Goal: Obtain resource: Download file/media

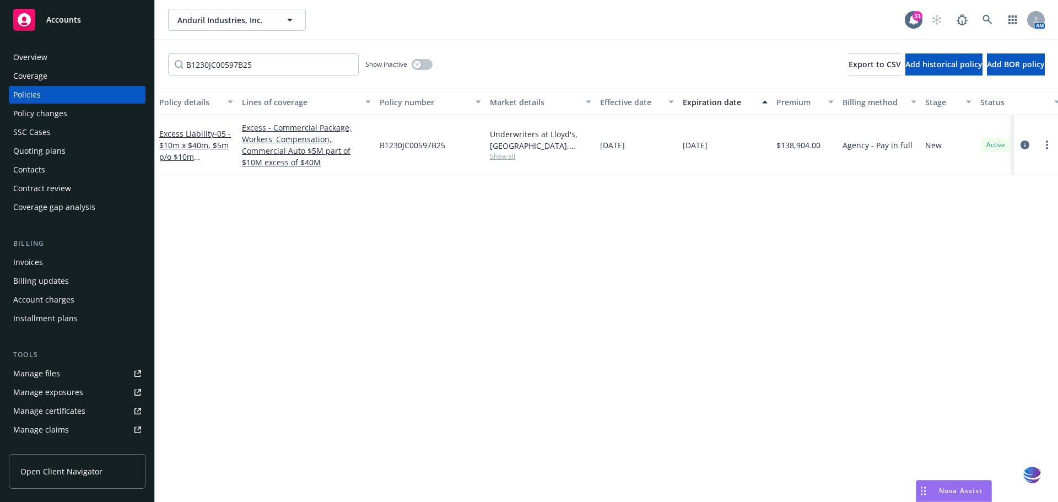
click at [34, 92] on div "Policies" at bounding box center [27, 95] width 28 height 18
click at [346, 66] on input "B1230JC00597B25" at bounding box center [263, 64] width 191 height 22
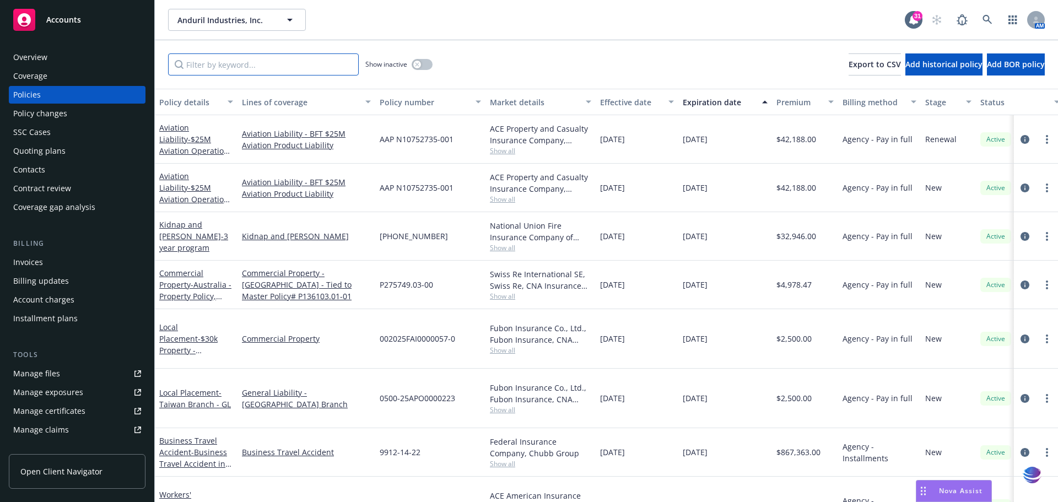
click at [197, 61] on input "Filter by keyword..." at bounding box center [263, 64] width 191 height 22
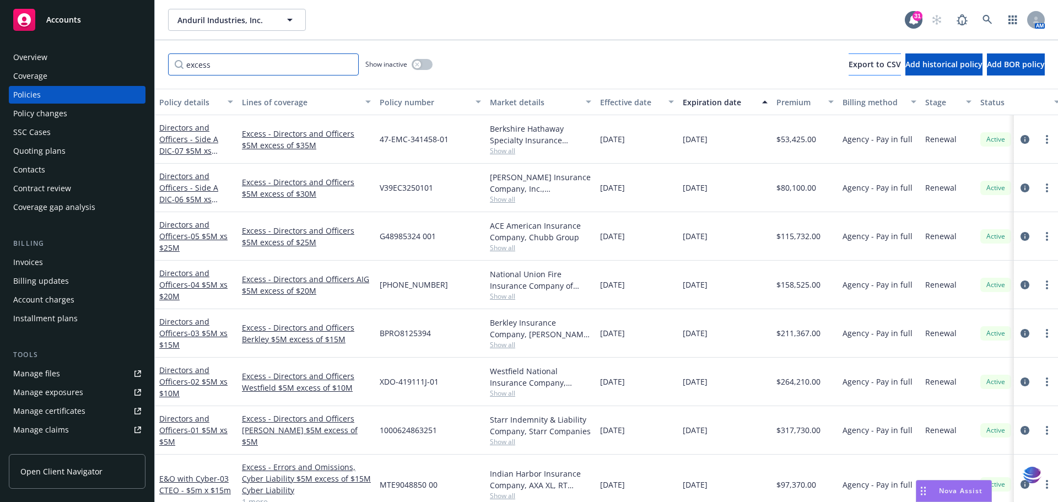
type input "excess"
click at [849, 67] on span "Export to CSV" at bounding box center [875, 64] width 52 height 10
click at [346, 66] on input "excess" at bounding box center [263, 64] width 191 height 22
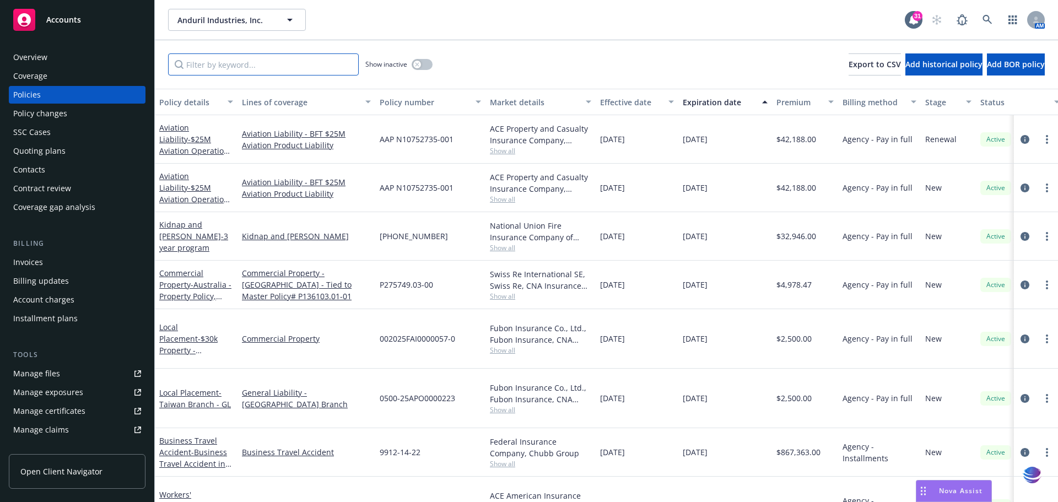
click at [247, 66] on input "Filter by keyword..." at bounding box center [263, 64] width 191 height 22
paste input "DOX1300561-00"
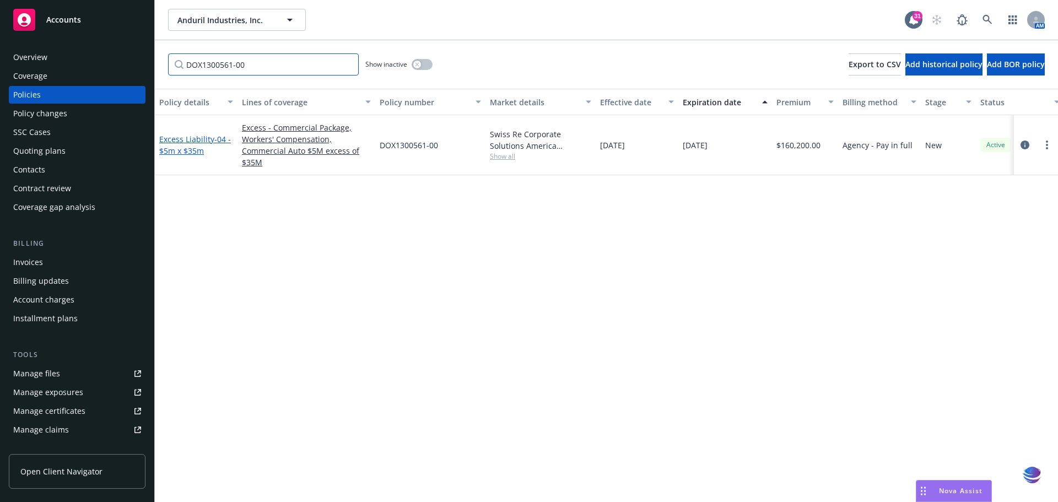
type input "DOX1300561-00"
click at [175, 138] on link "Excess Liability - 04 - $5m x $35m" at bounding box center [195, 145] width 72 height 22
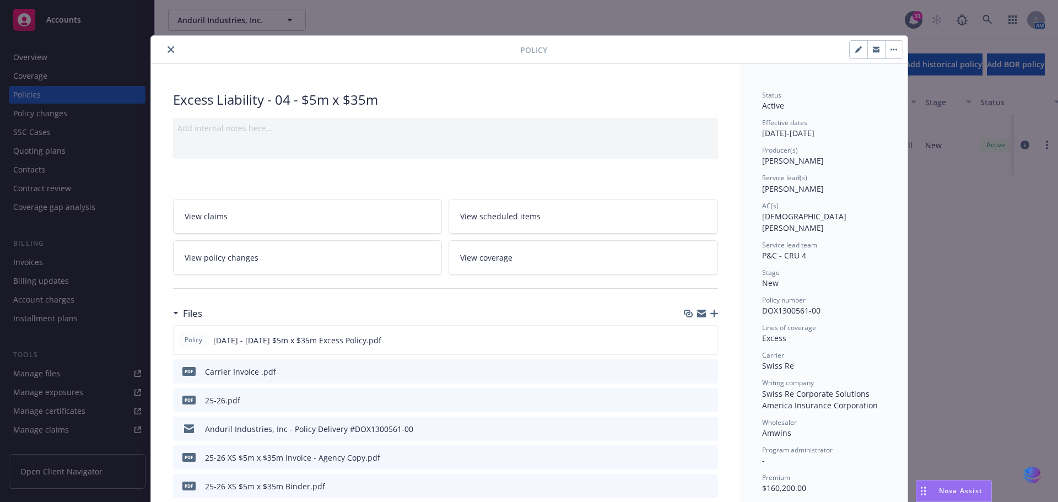
click at [168, 50] on icon "close" at bounding box center [171, 49] width 7 height 7
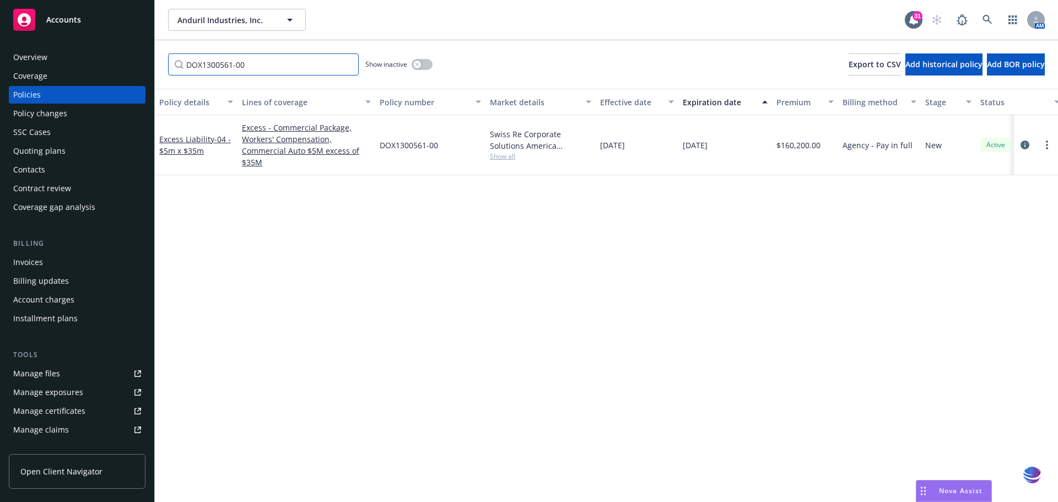
click at [348, 67] on input "DOX1300561-00" at bounding box center [263, 64] width 191 height 22
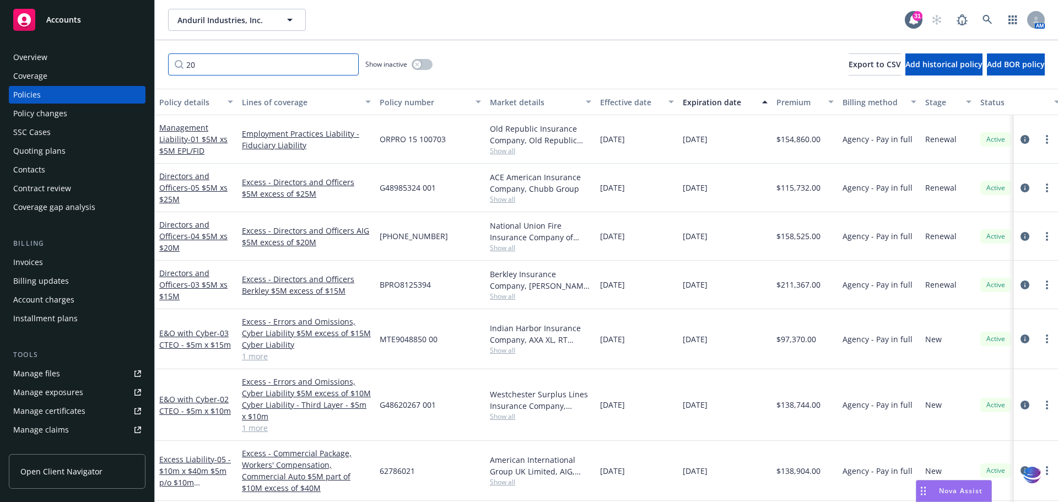
type input "2"
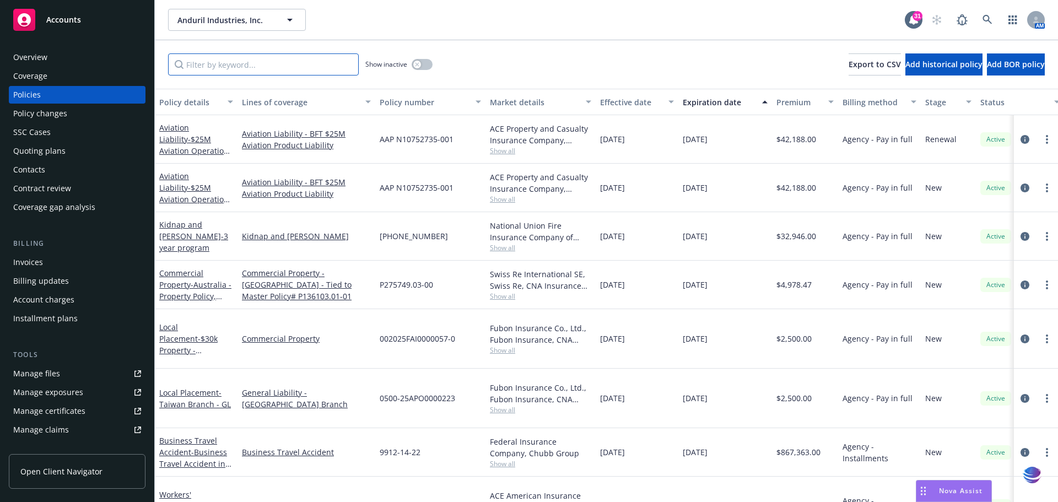
click at [229, 64] on input "Filter by keyword..." at bounding box center [263, 64] width 191 height 22
paste input "7034213138"
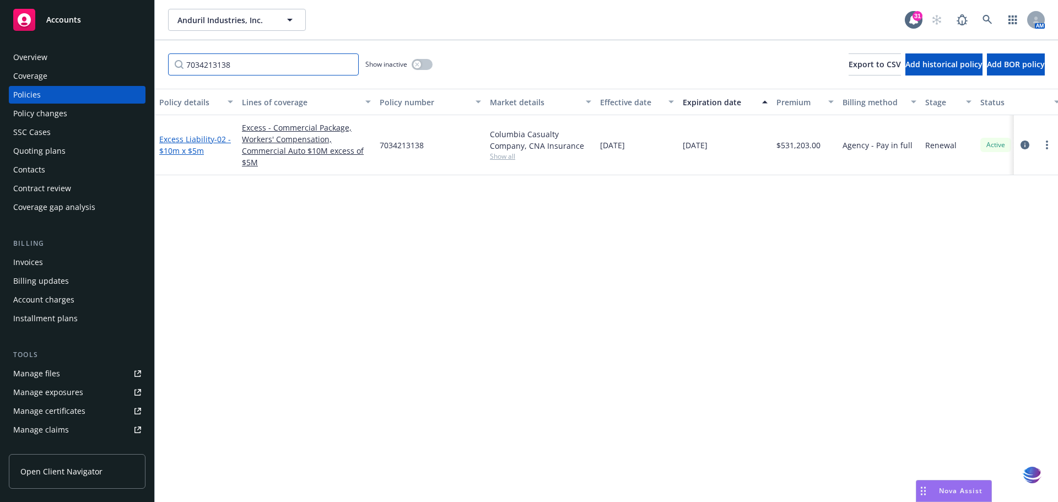
type input "7034213138"
click at [195, 135] on link "Excess Liability - 02 - $10m x $5m" at bounding box center [195, 145] width 72 height 22
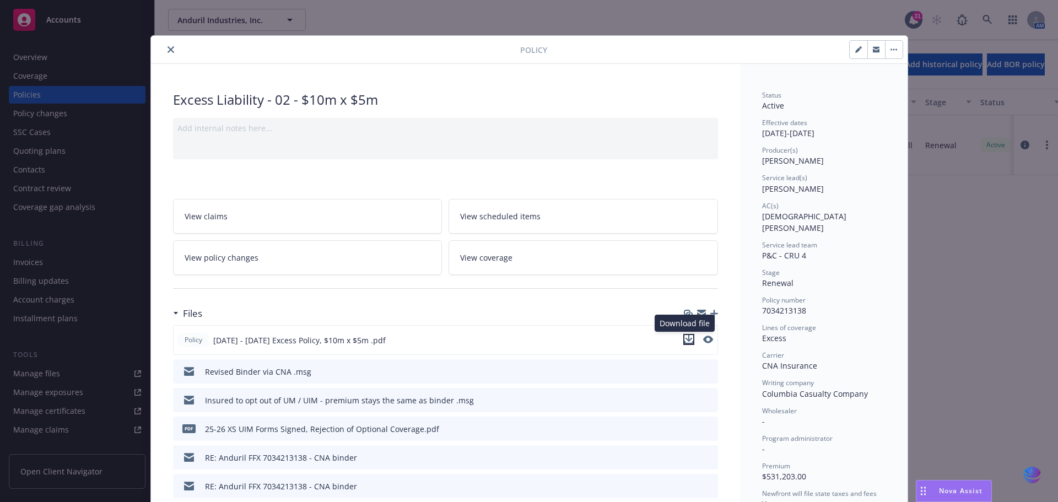
click at [688, 341] on icon "download file" at bounding box center [688, 339] width 9 height 9
click at [168, 48] on icon "close" at bounding box center [171, 49] width 7 height 7
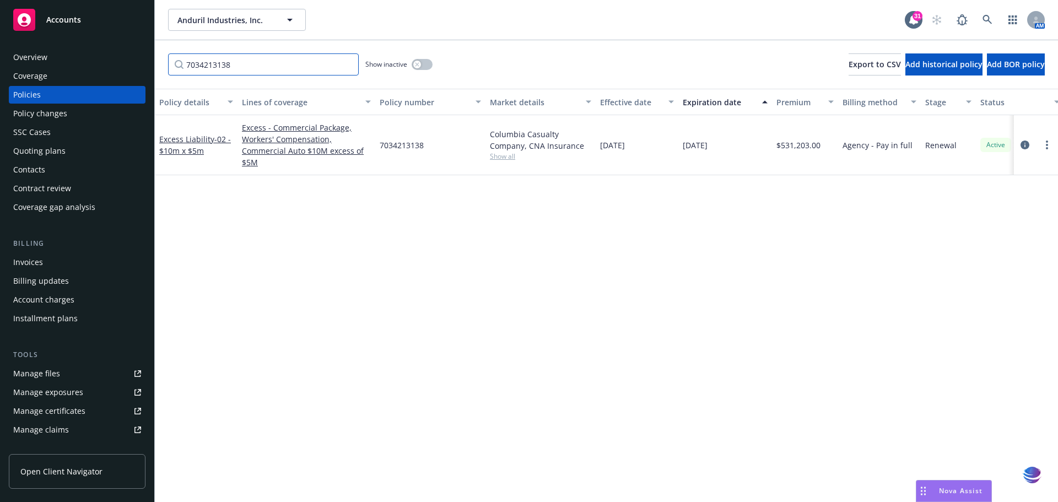
click at [349, 68] on input "7034213138" at bounding box center [263, 64] width 191 height 22
click at [349, 66] on input "7034213138" at bounding box center [263, 64] width 191 height 22
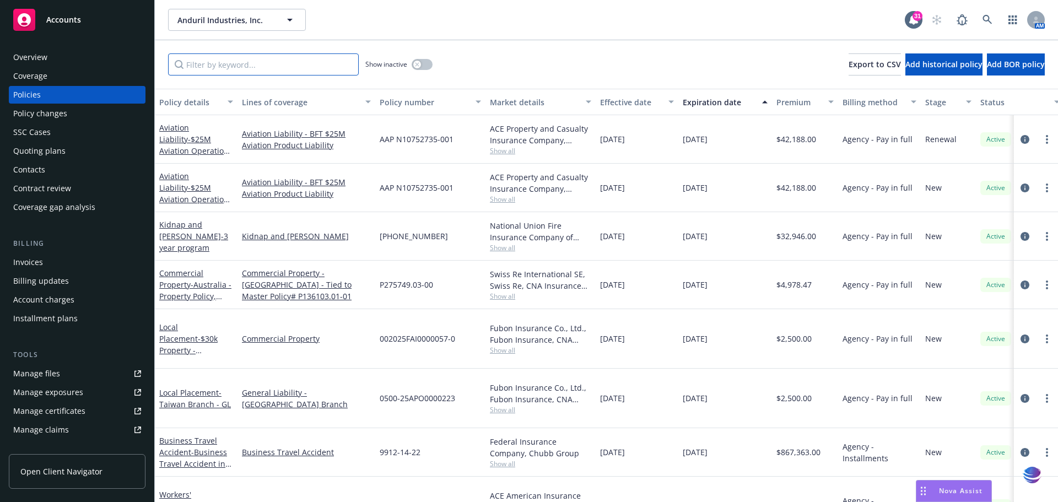
paste input "DOX1300561-00"
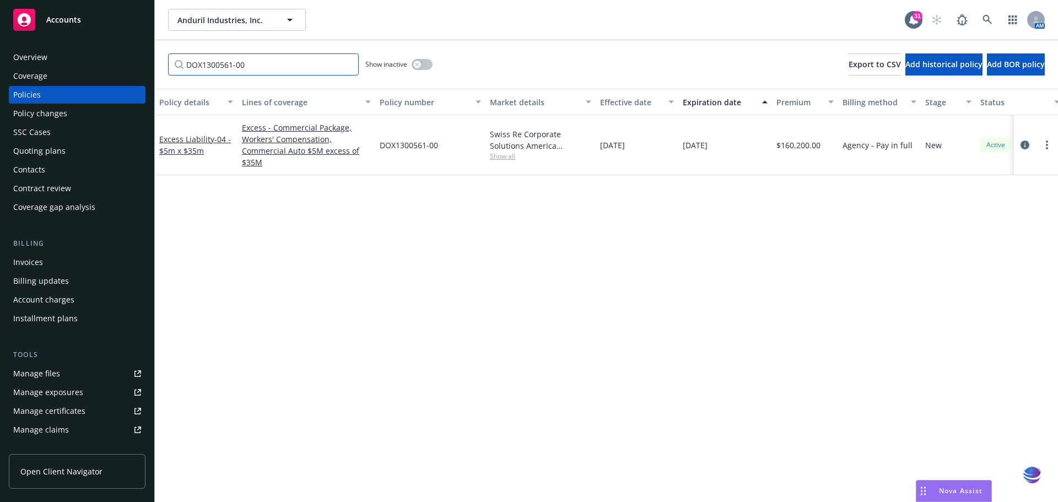
type input "DOX1300561-00"
click at [431, 331] on div "Policy details Lines of coverage Policy number Market details Effective date Ex…" at bounding box center [606, 295] width 903 height 413
click at [174, 138] on link "Excess Liability - 04 - $5m x $35m" at bounding box center [195, 145] width 72 height 22
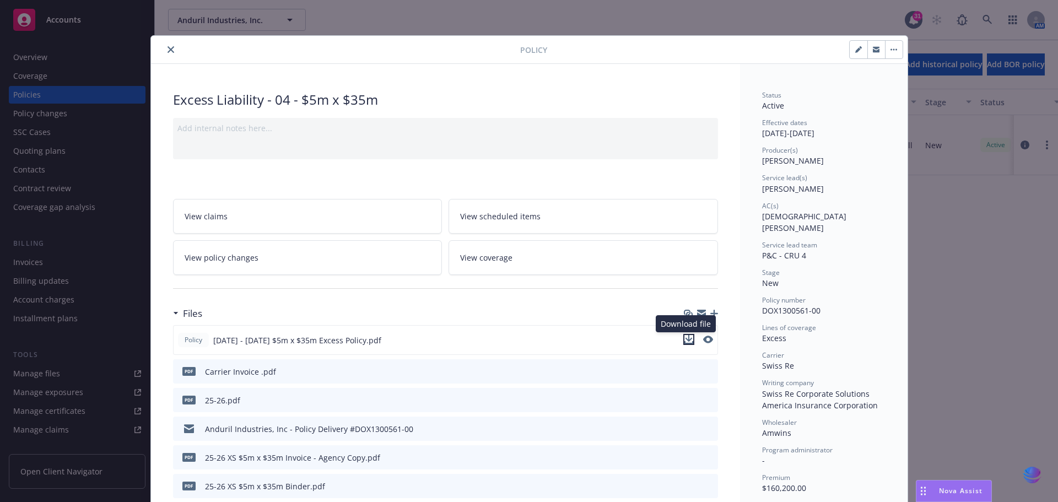
click at [686, 338] on icon "download file" at bounding box center [688, 339] width 9 height 9
click at [168, 49] on icon "close" at bounding box center [171, 49] width 7 height 7
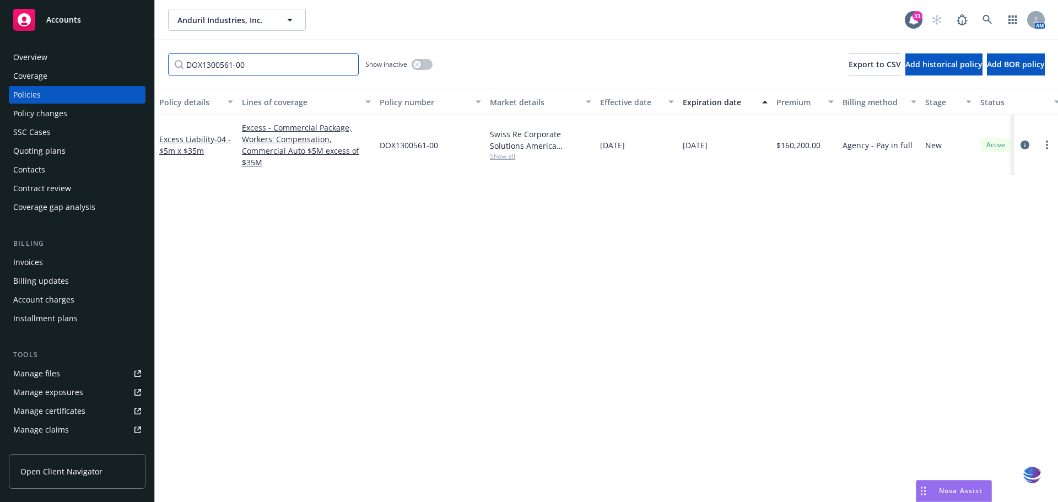
click at [347, 62] on input "DOX1300561-00" at bounding box center [263, 64] width 191 height 22
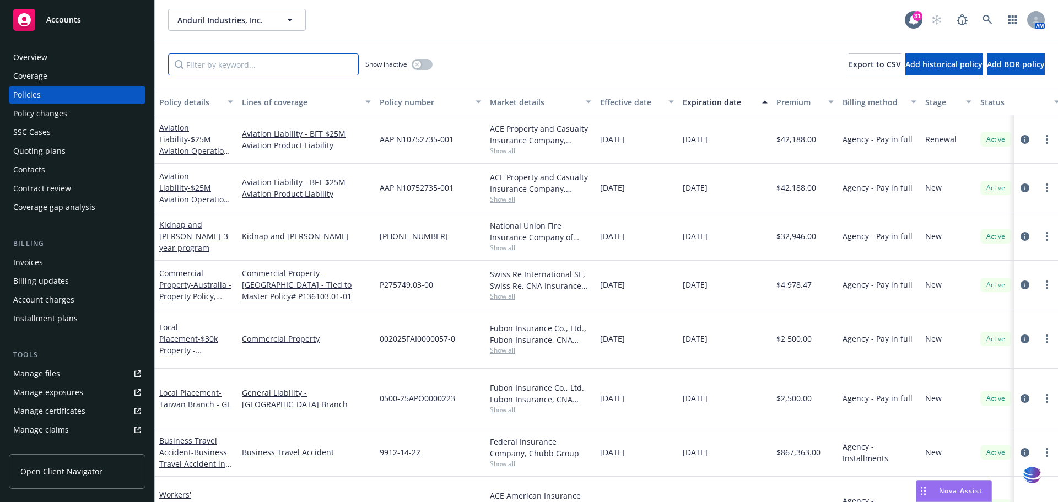
click at [189, 68] on input "Filter by keyword..." at bounding box center [263, 64] width 191 height 22
paste input "7818-93-42"
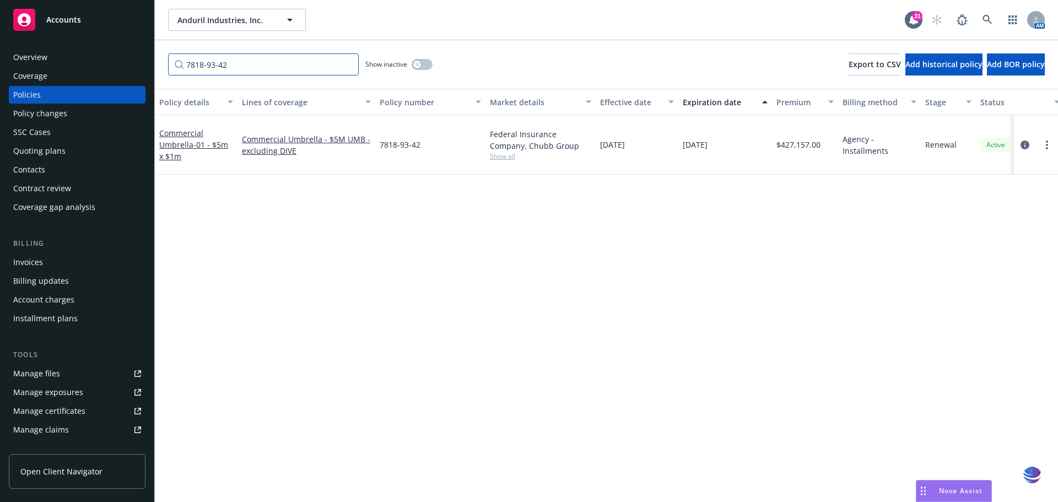
type input "7818-93-42"
click at [180, 128] on link "Commercial Umbrella - 01 - $5m x $1m" at bounding box center [193, 145] width 69 height 34
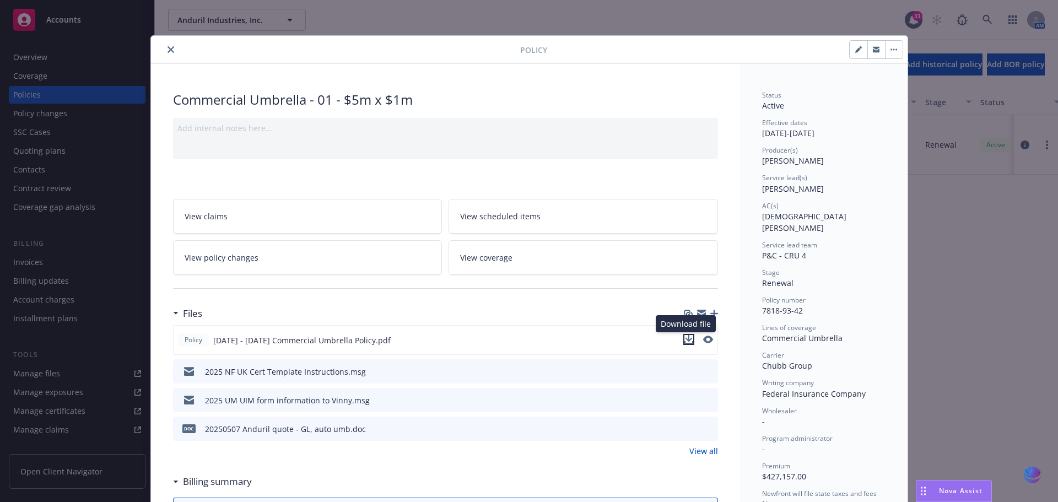
click at [684, 338] on icon "download file" at bounding box center [688, 339] width 9 height 9
click at [164, 45] on button "close" at bounding box center [170, 49] width 13 height 13
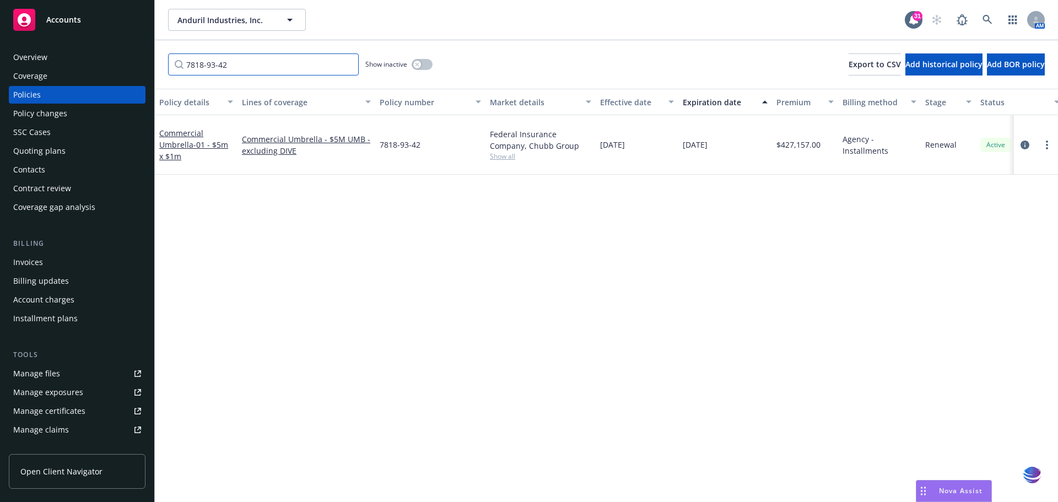
click at [347, 62] on input "7818-93-42" at bounding box center [263, 64] width 191 height 22
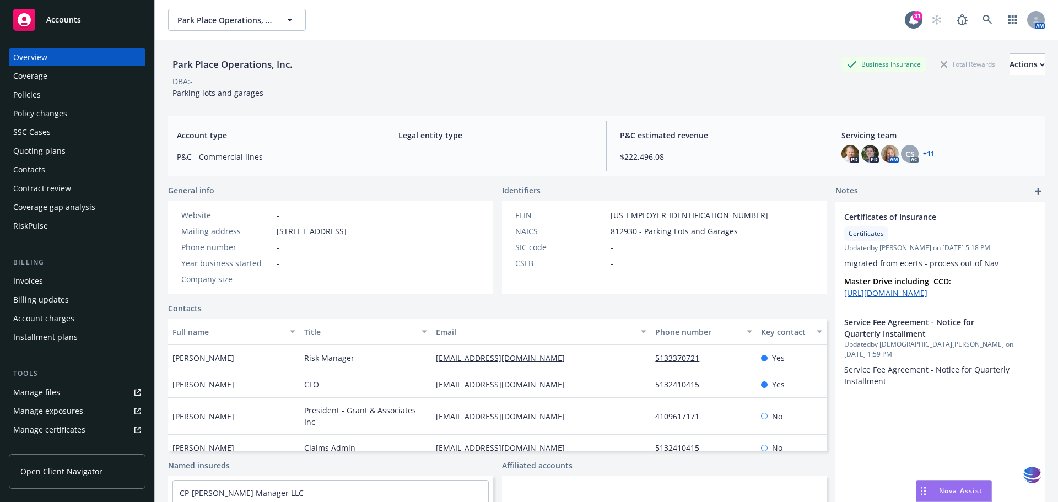
click at [38, 94] on div "Policies" at bounding box center [27, 95] width 28 height 18
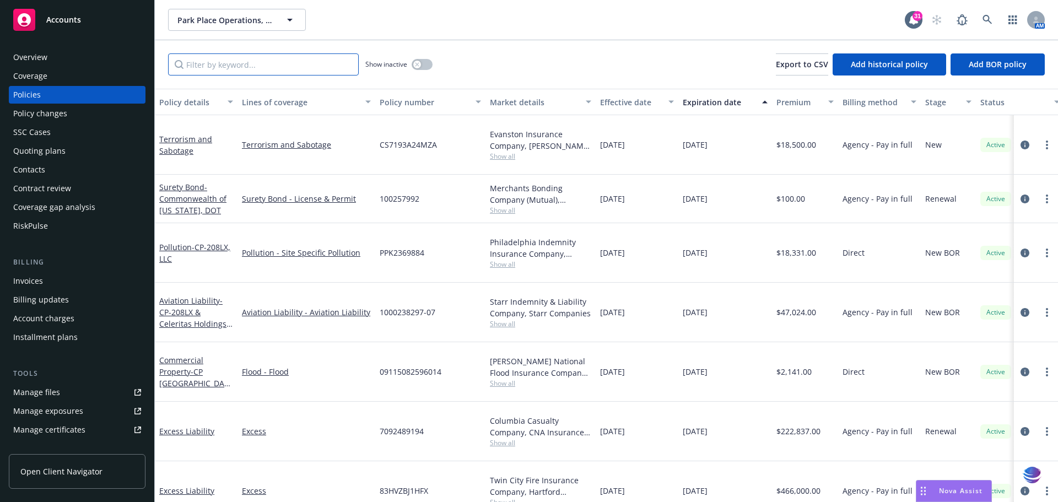
click at [292, 60] on input "Filter by keyword..." at bounding box center [263, 64] width 191 height 22
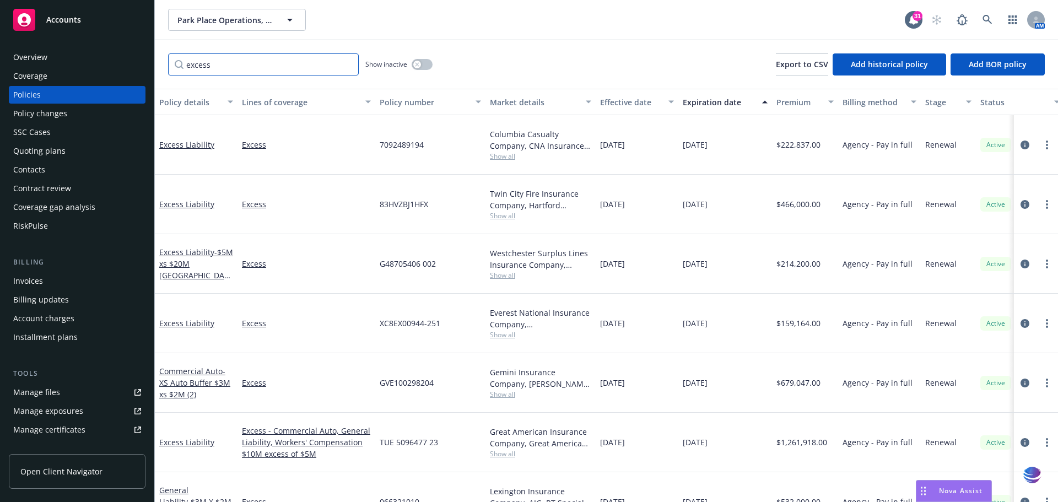
type input "excess"
